Goal: Navigation & Orientation: Find specific page/section

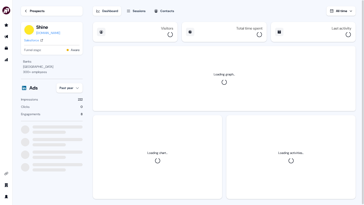
click at [279, 14] on div "Dashboard Sessions Contacts All time" at bounding box center [224, 8] width 263 height 16
click at [35, 12] on div "Prospects" at bounding box center [37, 10] width 15 height 5
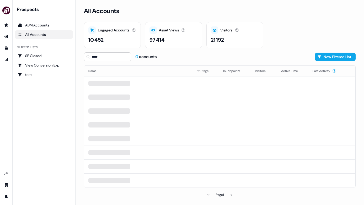
click at [41, 34] on div "All Accounts" at bounding box center [44, 34] width 52 height 5
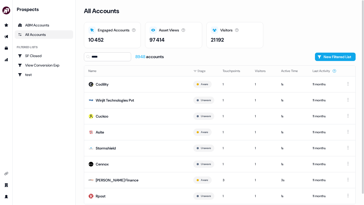
click at [62, 40] on div "Prospects ABM Accounts All Accounts Filtered lists SF Closed View Conversion Ex…" at bounding box center [44, 42] width 58 height 73
click at [58, 37] on div "All Accounts" at bounding box center [44, 34] width 52 height 5
click at [56, 26] on div "ABM Accounts" at bounding box center [44, 25] width 52 height 5
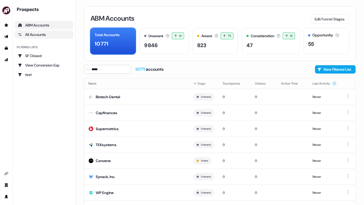
click at [56, 35] on div "All Accounts" at bounding box center [44, 34] width 52 height 5
